Goal: Find specific page/section: Find specific page/section

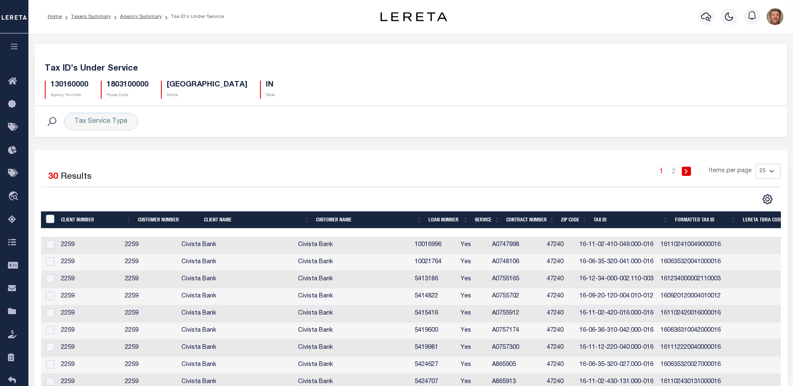
select select "25"
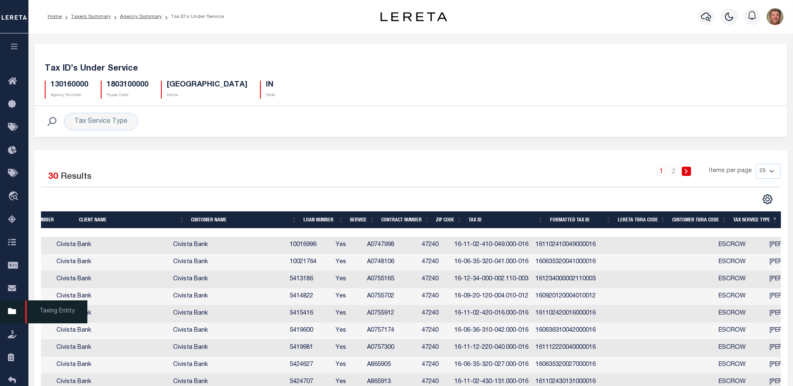
click at [62, 316] on span "Taxing Entity" at bounding box center [56, 312] width 62 height 23
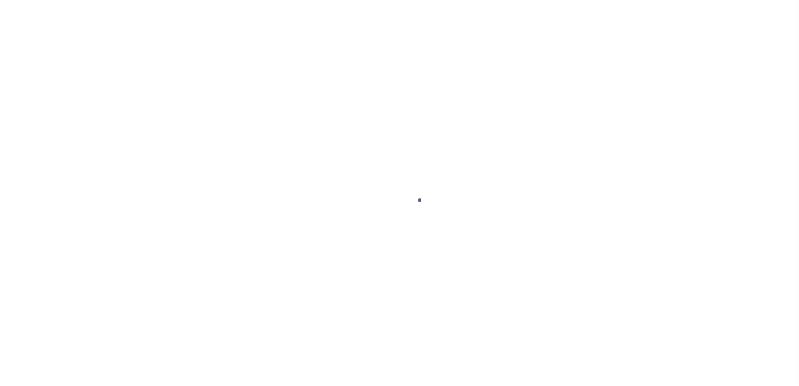
scroll to position [21, 0]
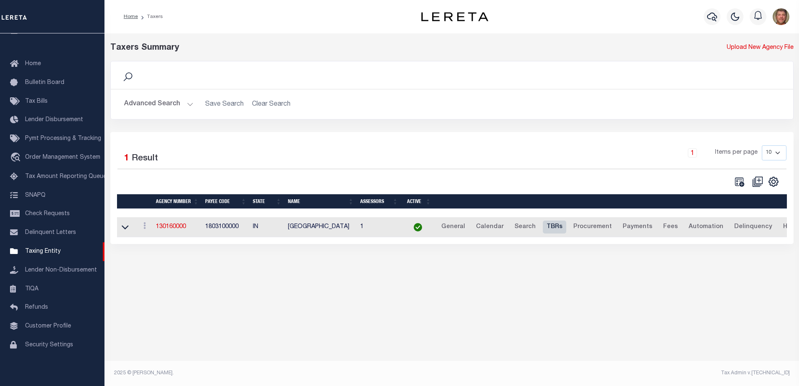
click at [545, 229] on link "TBRs" at bounding box center [554, 227] width 23 height 13
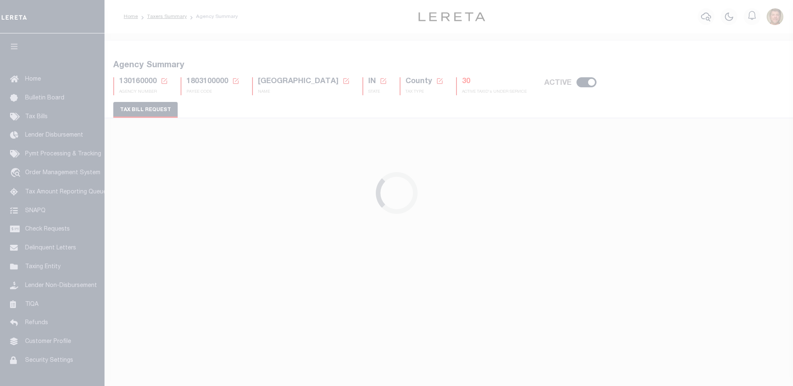
select select "27"
select select "23"
select select "false"
select select "1"
select select
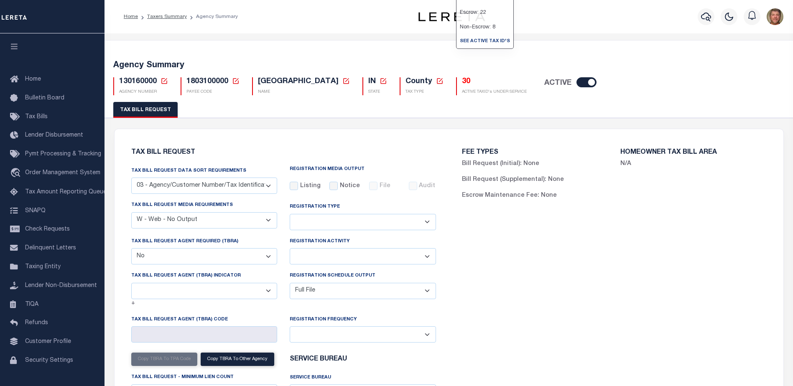
click at [462, 81] on h5 "30" at bounding box center [494, 81] width 65 height 9
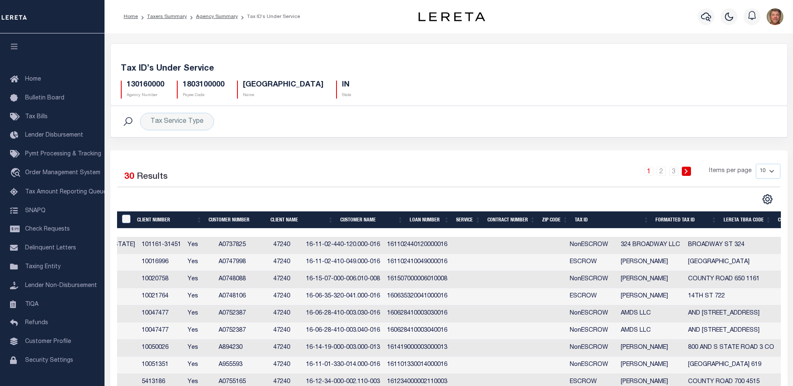
scroll to position [0, 273]
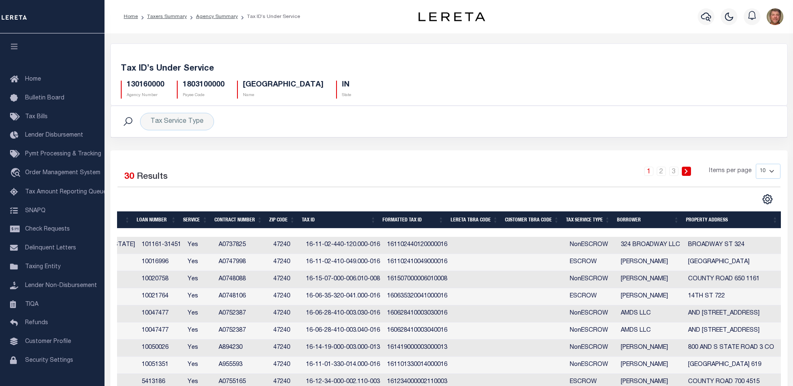
click at [581, 216] on th "Tax Service Type" at bounding box center [588, 220] width 51 height 17
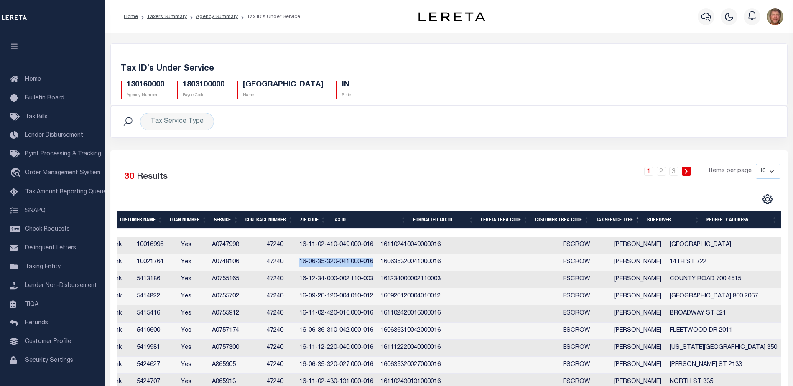
drag, startPoint x: 333, startPoint y: 263, endPoint x: 407, endPoint y: 264, distance: 73.6
click at [377, 264] on td "16-06-35-320-041.000-016" at bounding box center [336, 262] width 81 height 17
checkbox input "true"
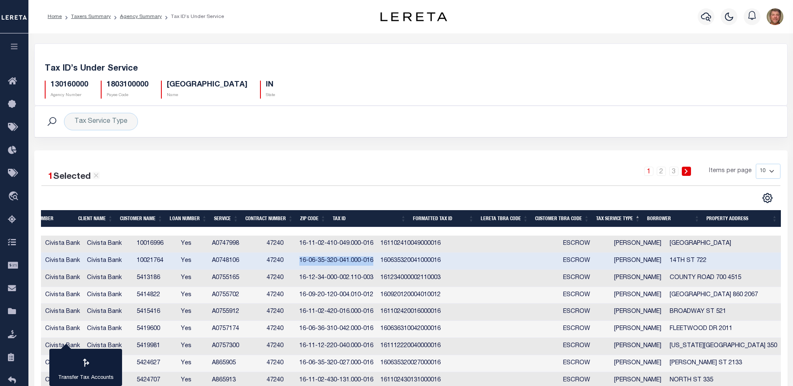
scroll to position [0, 0]
copy td "16-06-35-320-041.000-016"
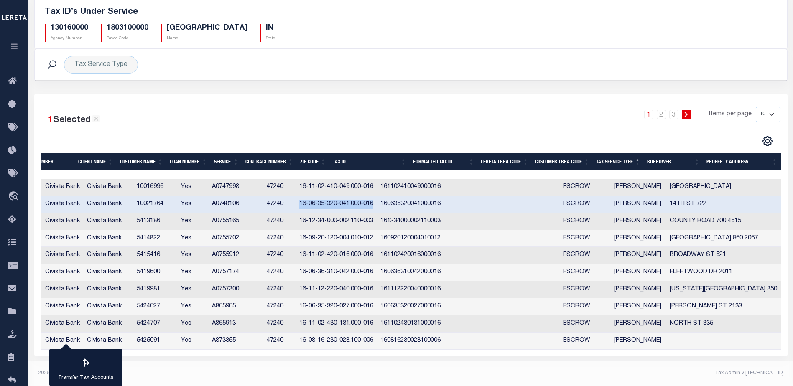
scroll to position [58, 0]
click at [762, 114] on select "10 25 50 100" at bounding box center [768, 114] width 25 height 15
select select "50"
click at [756, 107] on select "10 25 50 100" at bounding box center [768, 114] width 25 height 15
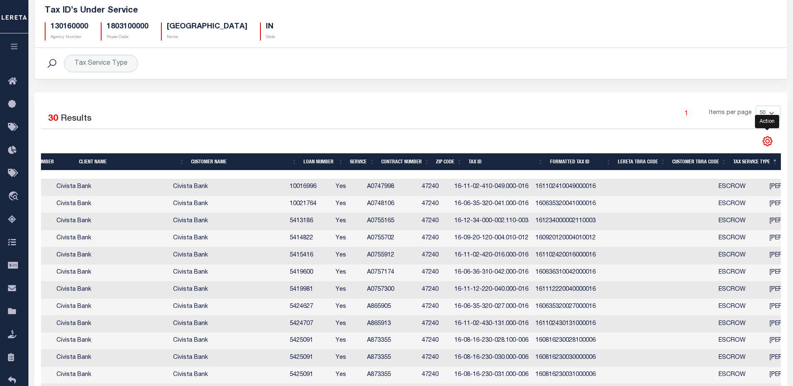
click at [768, 146] on icon "" at bounding box center [767, 141] width 9 height 9
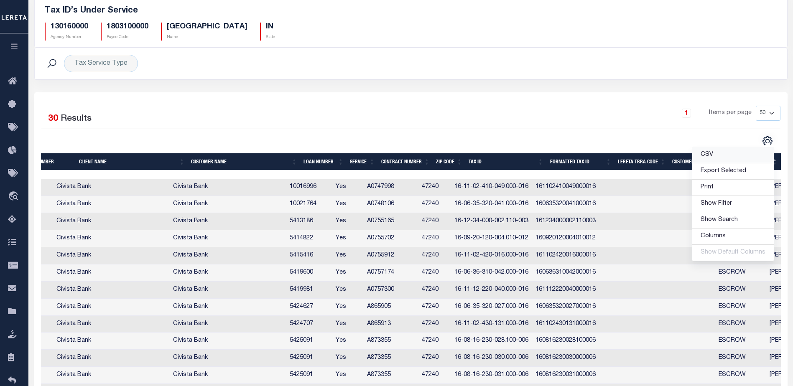
click at [712, 155] on span "CSV" at bounding box center [707, 155] width 13 height 6
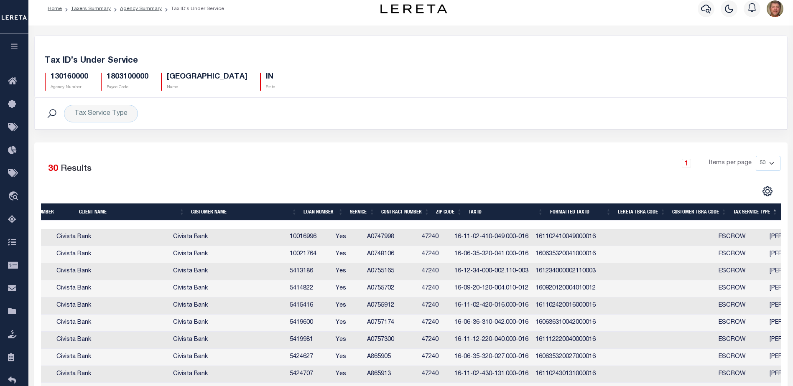
scroll to position [0, 0]
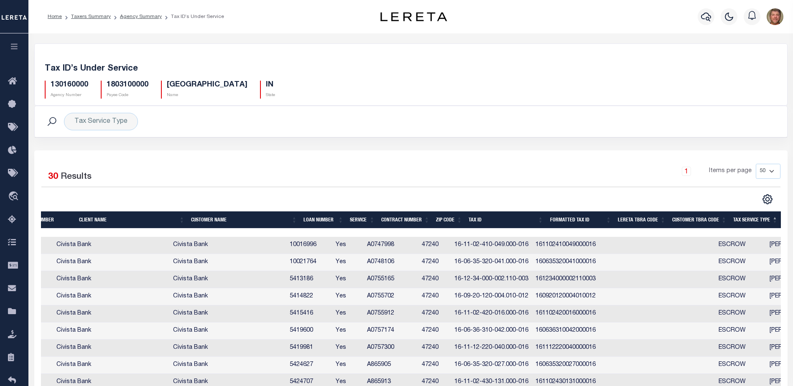
click at [92, 87] on div "130160000 Agency Number" at bounding box center [66, 90] width 56 height 18
click at [9, 311] on icon at bounding box center [14, 312] width 13 height 10
click at [82, 88] on h5 "130160000" at bounding box center [70, 85] width 38 height 9
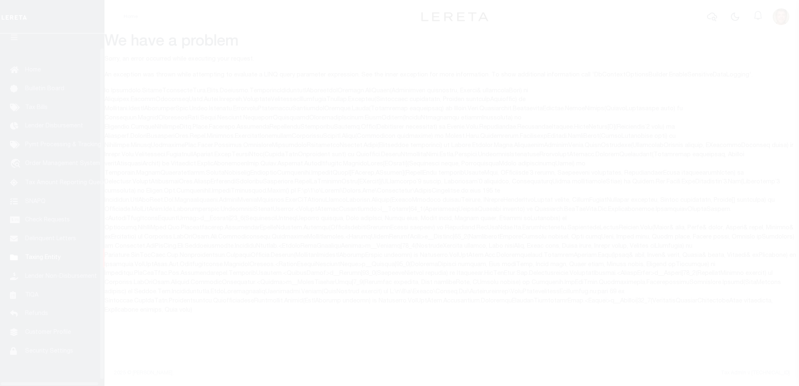
scroll to position [21, 0]
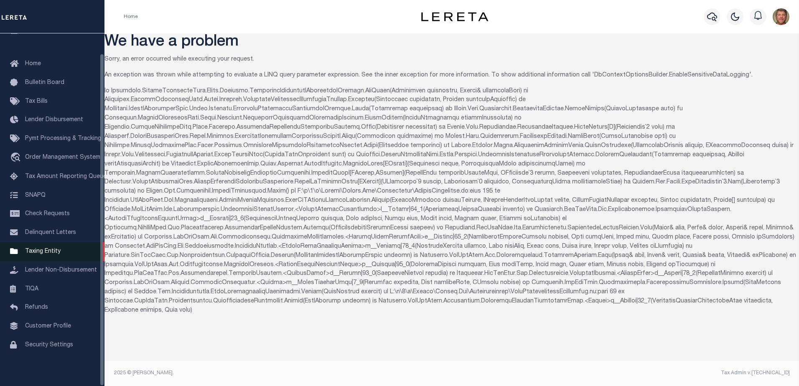
click at [43, 251] on span "Taxing Entity" at bounding box center [43, 252] width 36 height 6
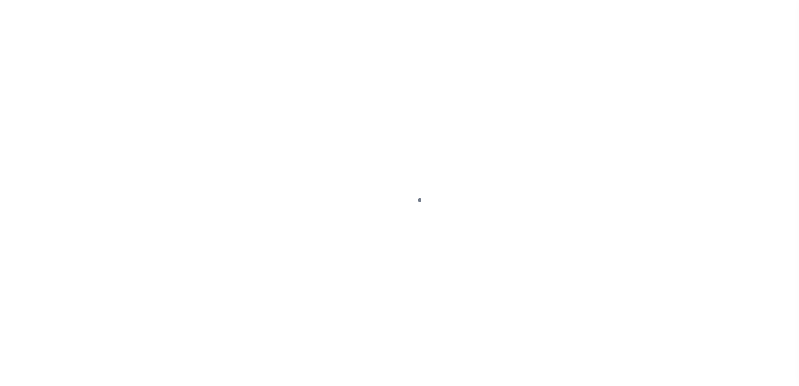
scroll to position [21, 0]
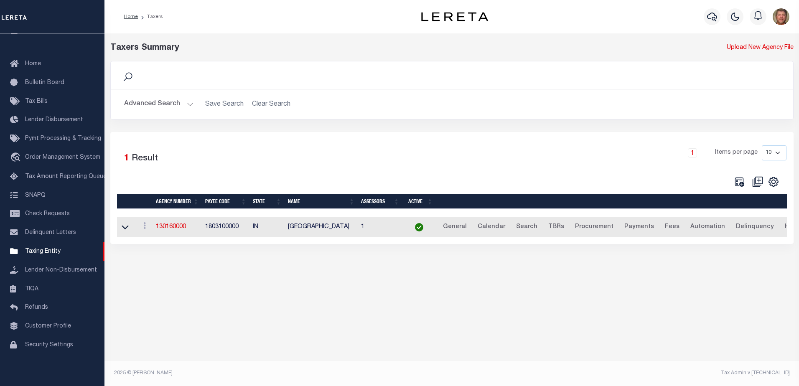
click at [163, 102] on button "Advanced Search" at bounding box center [158, 104] width 69 height 16
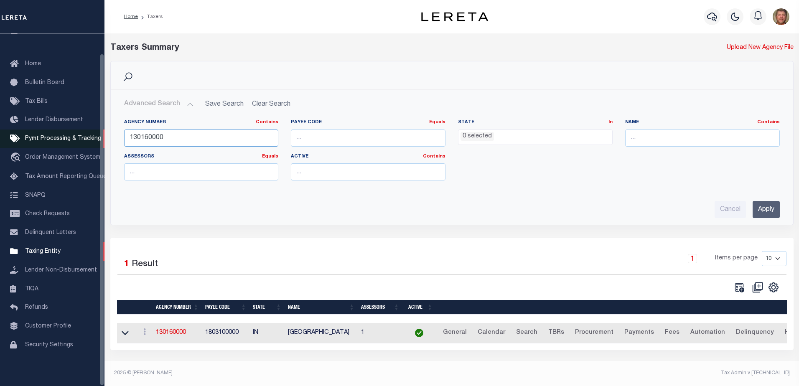
drag, startPoint x: 174, startPoint y: 134, endPoint x: 98, endPoint y: 139, distance: 75.8
click at [98, 139] on div "Home Taxers Profile" at bounding box center [399, 190] width 799 height 381
type input "150570000"
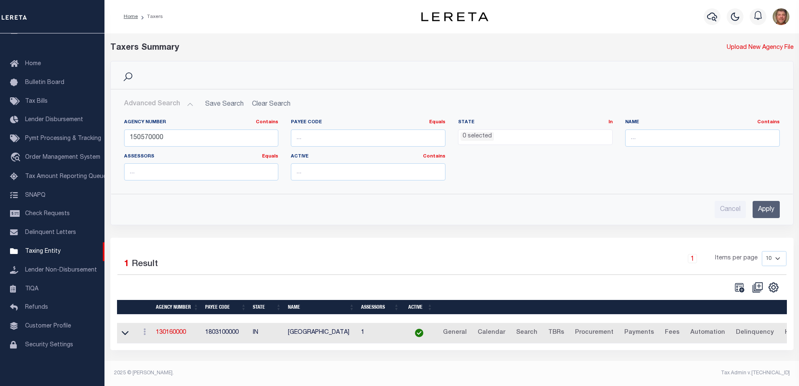
click at [761, 210] on input "Apply" at bounding box center [766, 209] width 27 height 17
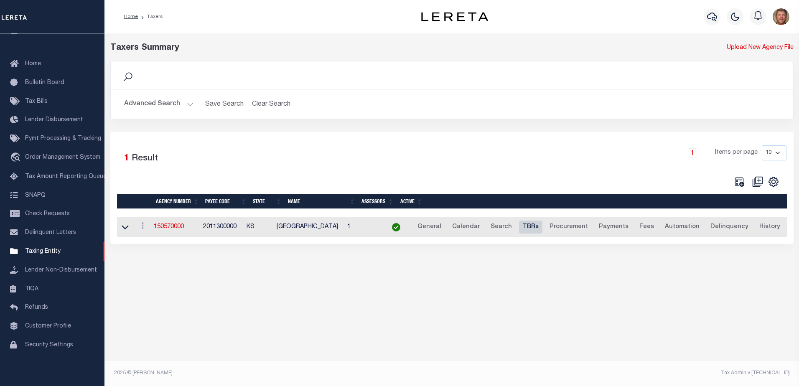
click at [543, 226] on link "TBRs" at bounding box center [530, 227] width 23 height 13
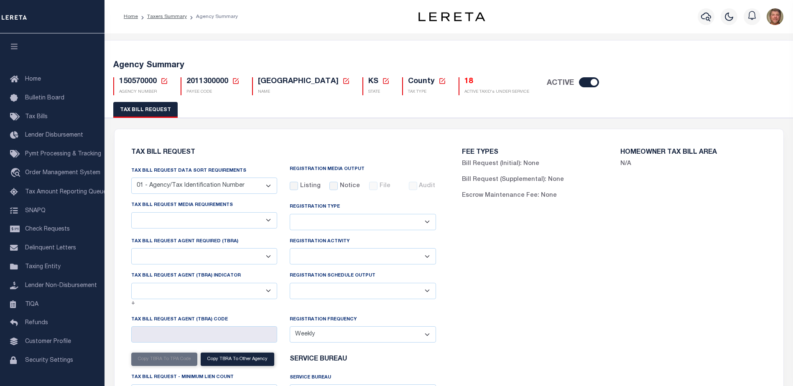
select select "27"
select select "23"
select select "false"
select select "1"
select select
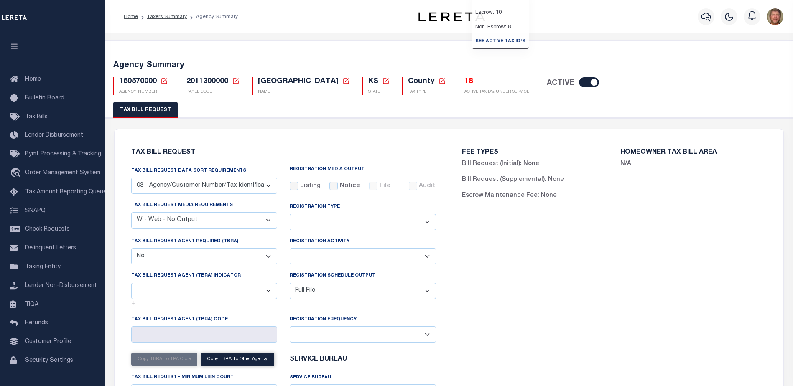
click at [472, 80] on h5 "18" at bounding box center [496, 81] width 65 height 9
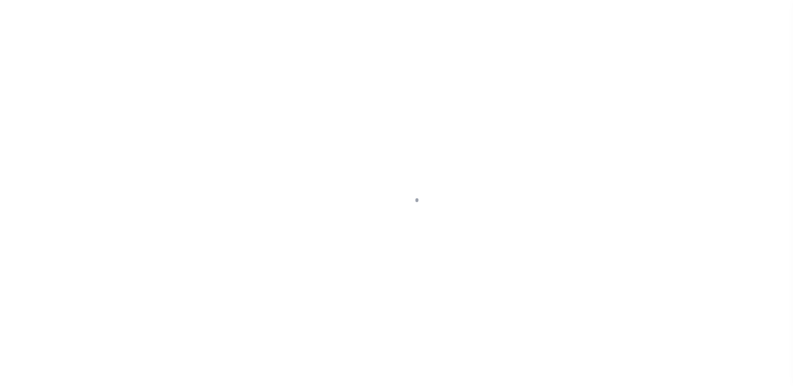
select select "50"
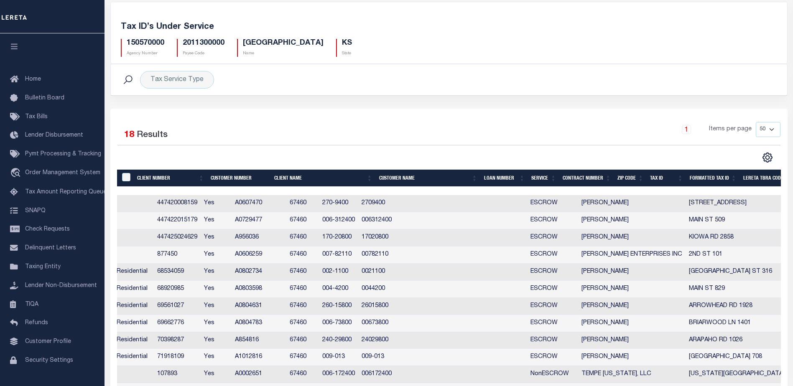
scroll to position [0, 289]
